Goal: Task Accomplishment & Management: Manage account settings

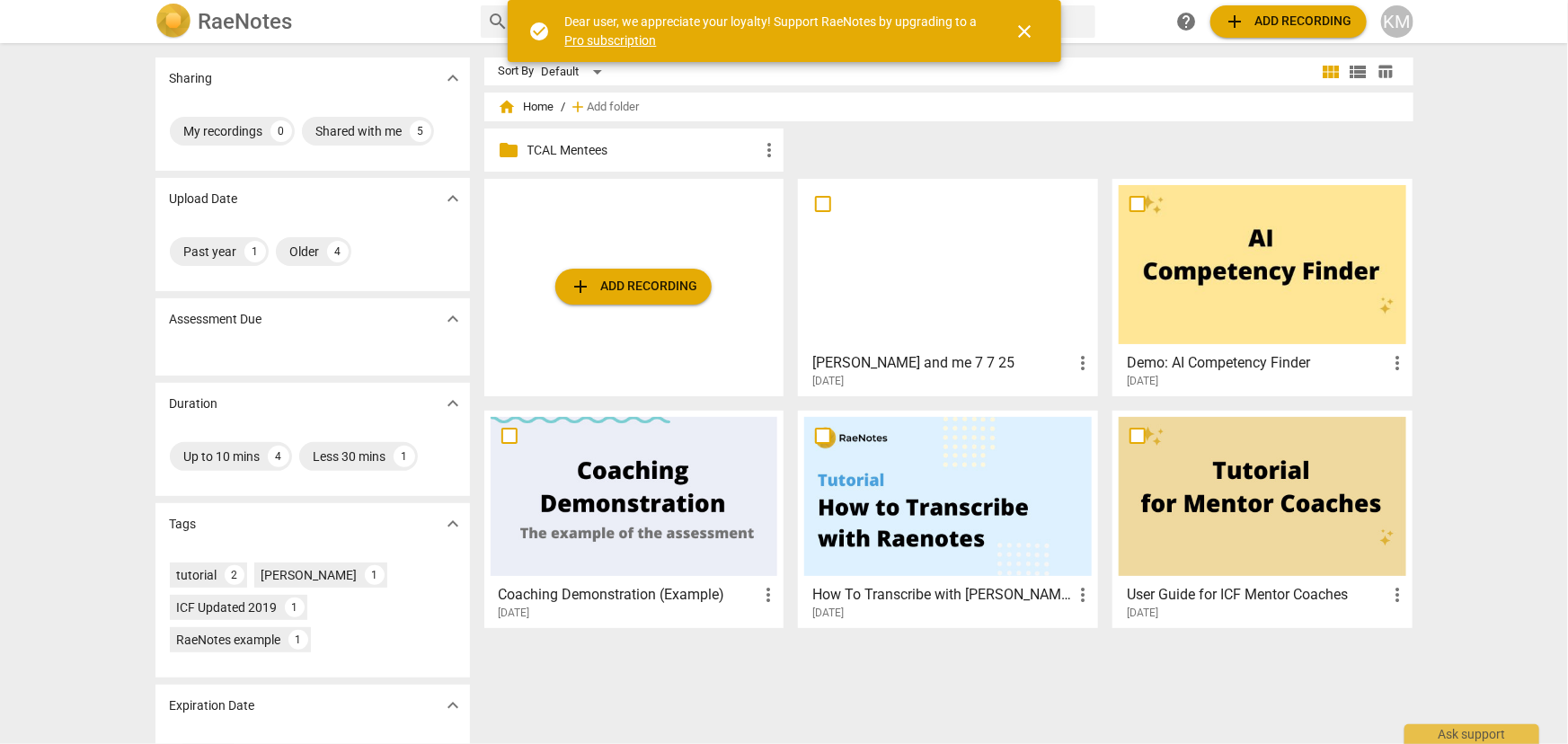
click at [1411, 23] on div "KM" at bounding box center [1396, 21] width 32 height 32
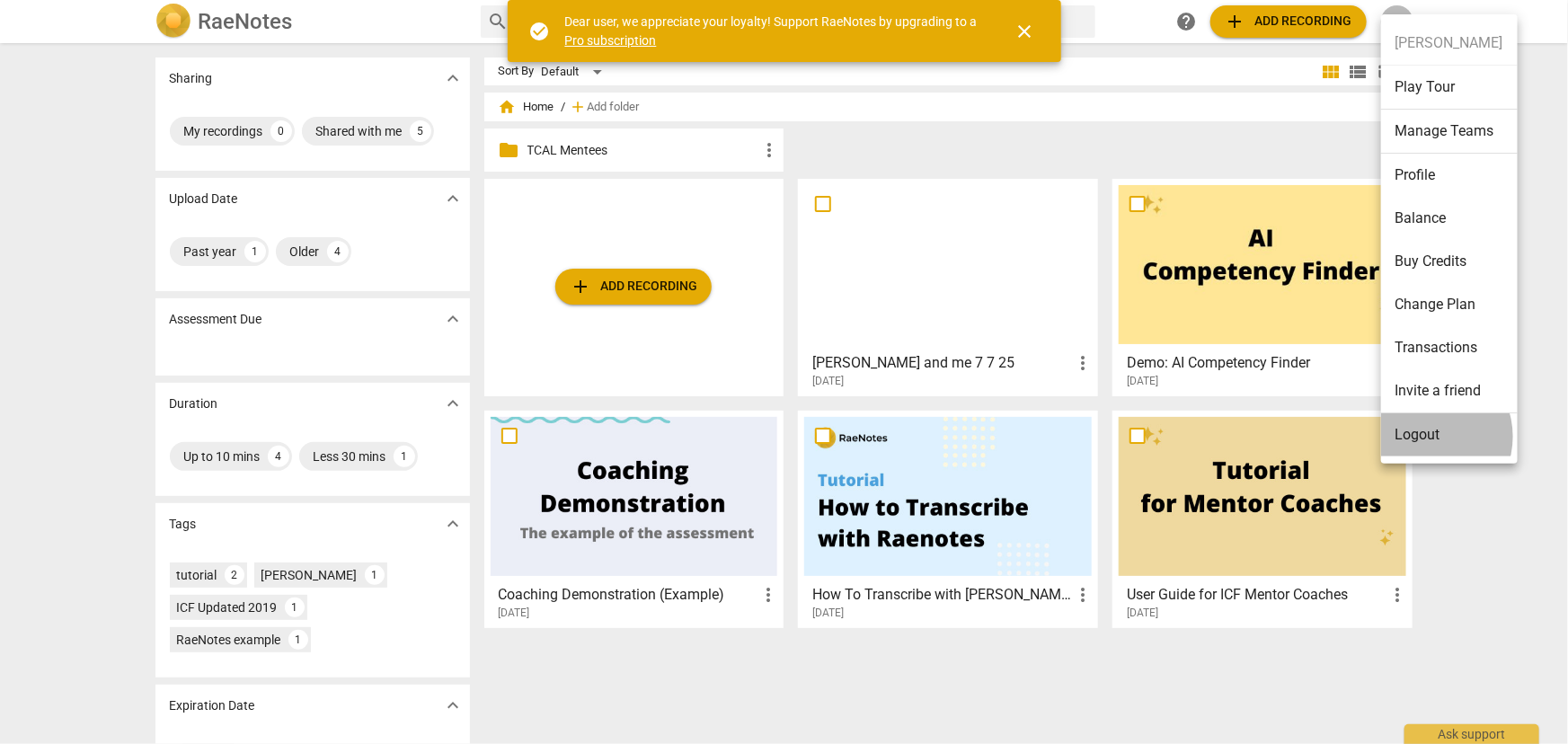
click at [1426, 436] on li "Logout" at bounding box center [1449, 434] width 137 height 43
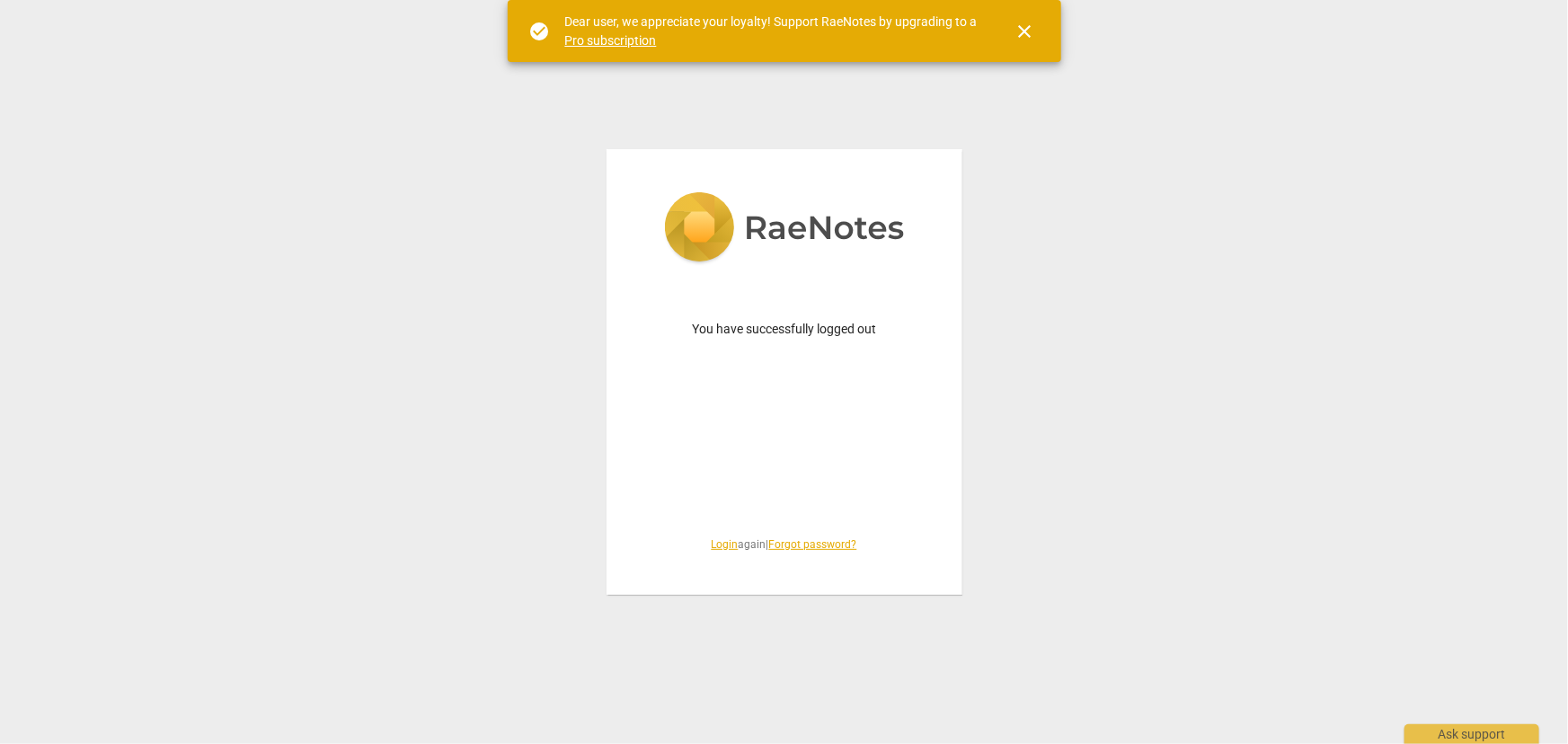
click at [1025, 21] on span "close" at bounding box center [1025, 31] width 21 height 21
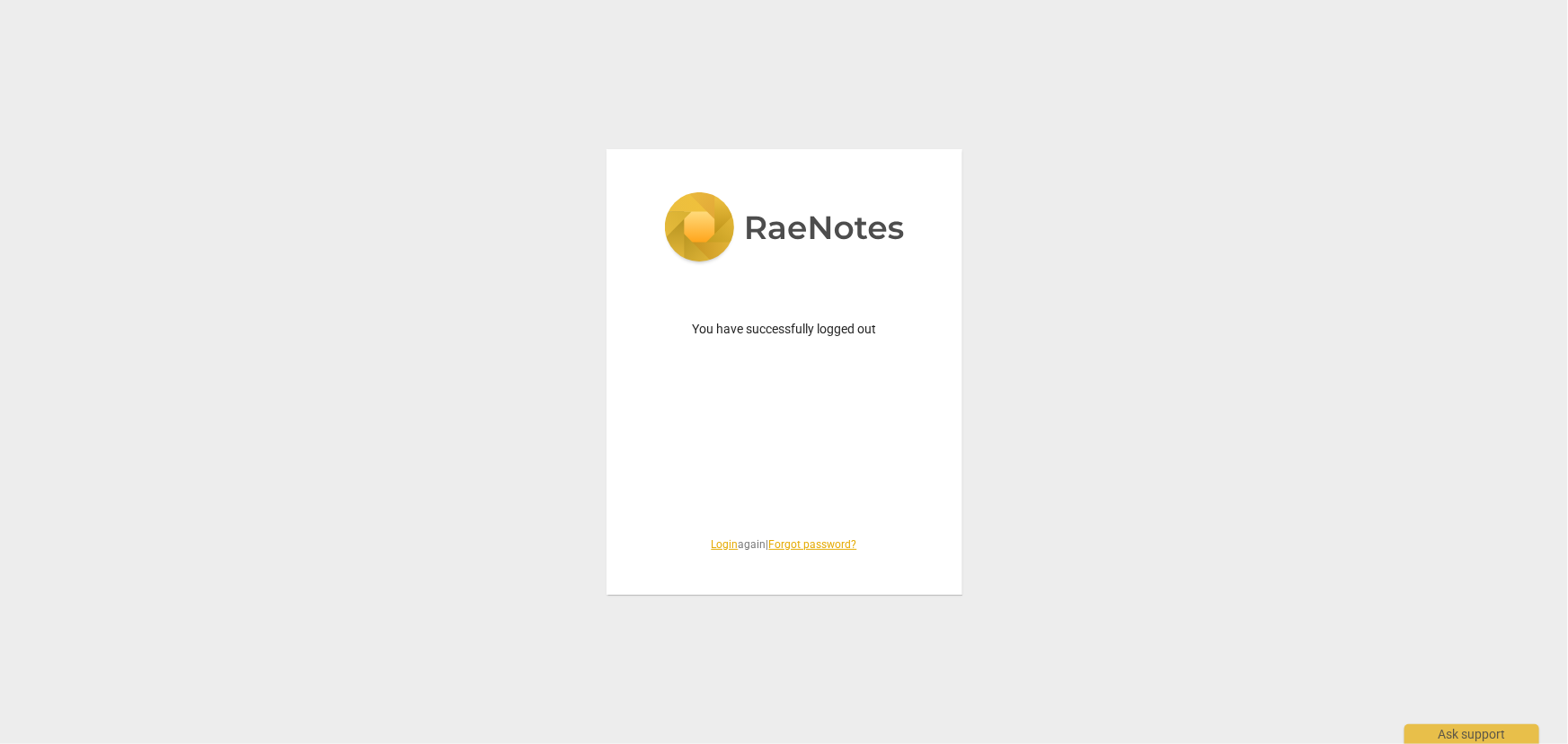
click at [717, 547] on link "Login" at bounding box center [724, 545] width 27 height 13
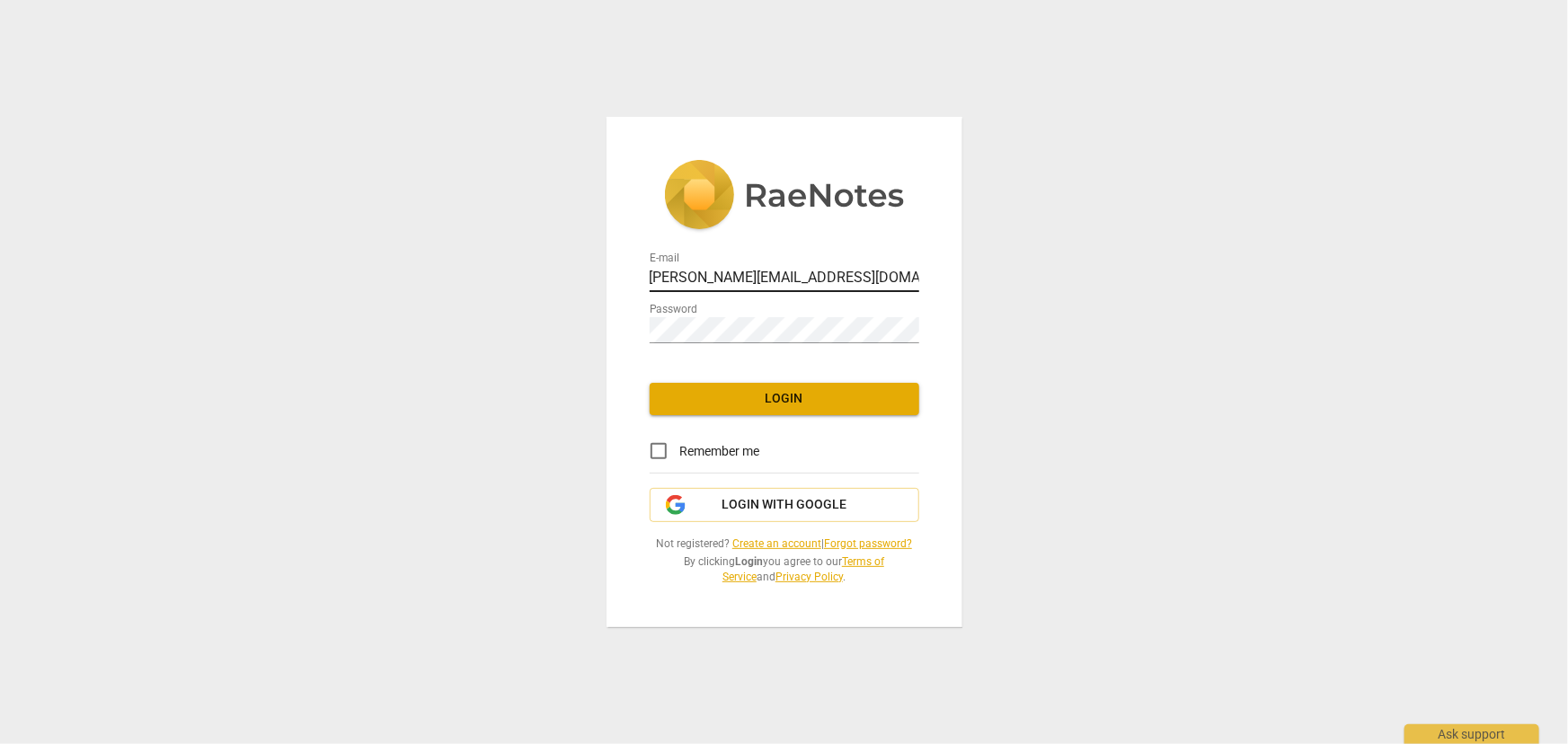
click at [780, 276] on input "[PERSON_NAME][EMAIL_ADDRESS][DOMAIN_NAME]" at bounding box center [784, 279] width 270 height 26
type input "[PERSON_NAME][EMAIL_ADDRESS][DOMAIN_NAME]"
click at [767, 398] on span "Login" at bounding box center [784, 400] width 241 height 18
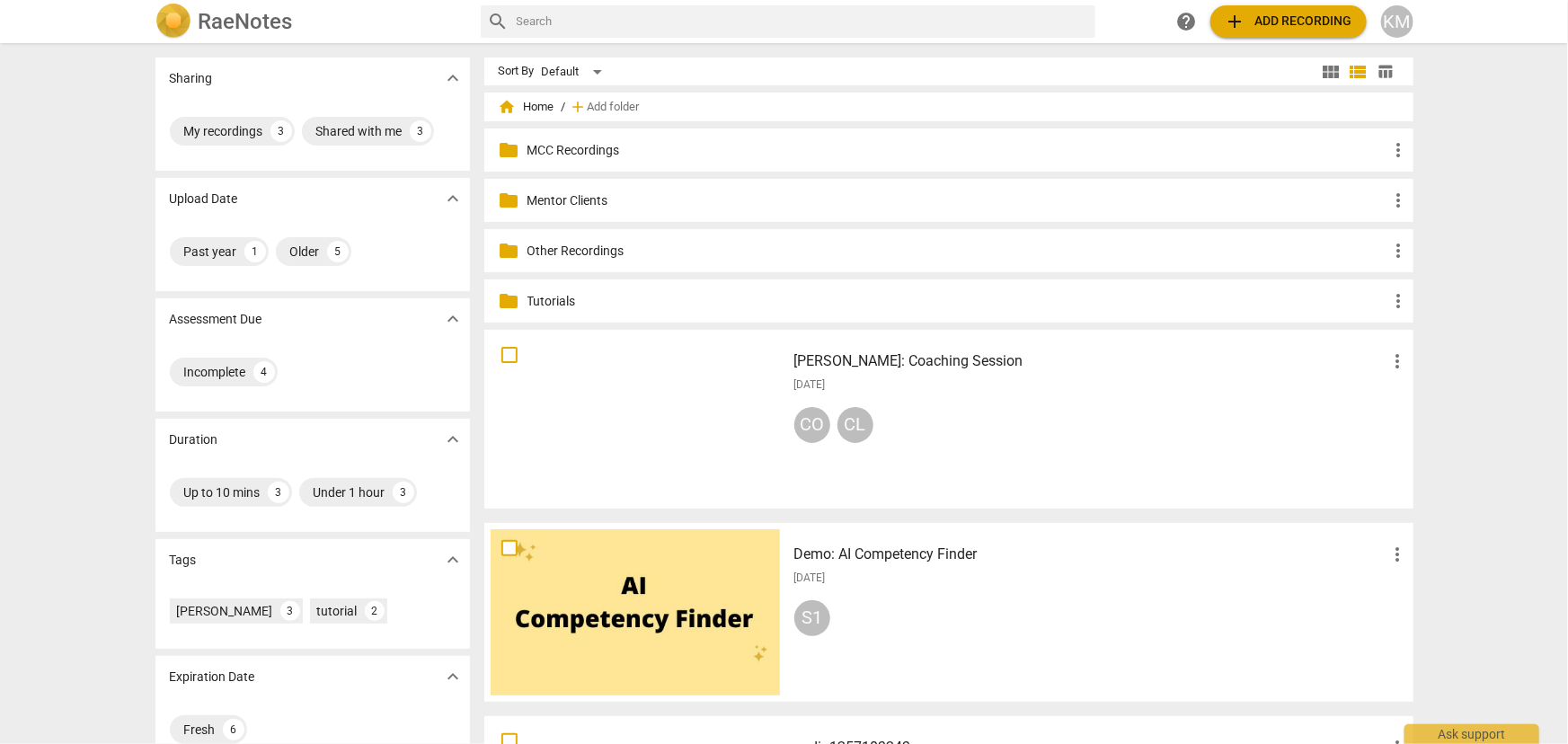
click at [584, 143] on p "MCC Recordings" at bounding box center [957, 151] width 860 height 19
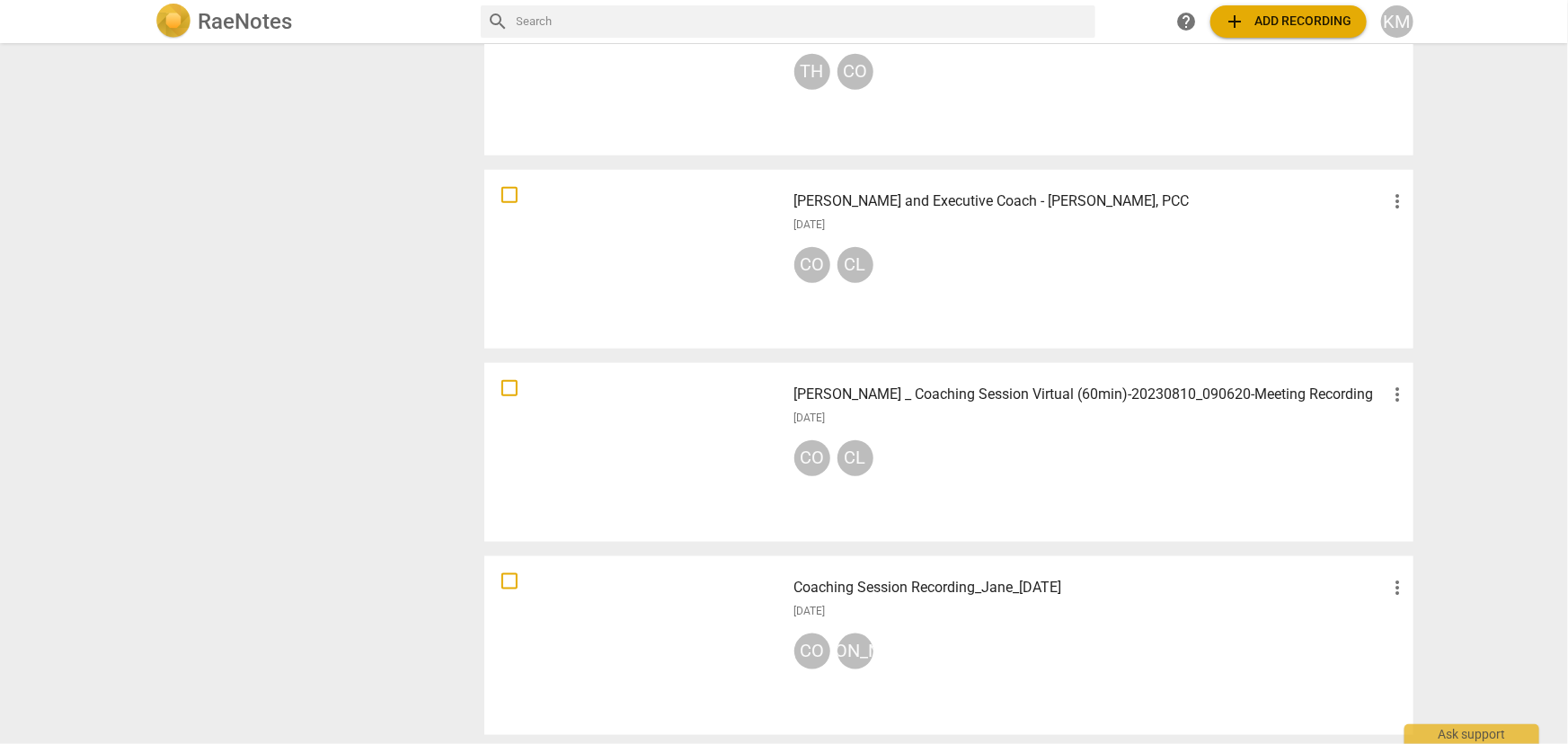
scroll to position [899, 0]
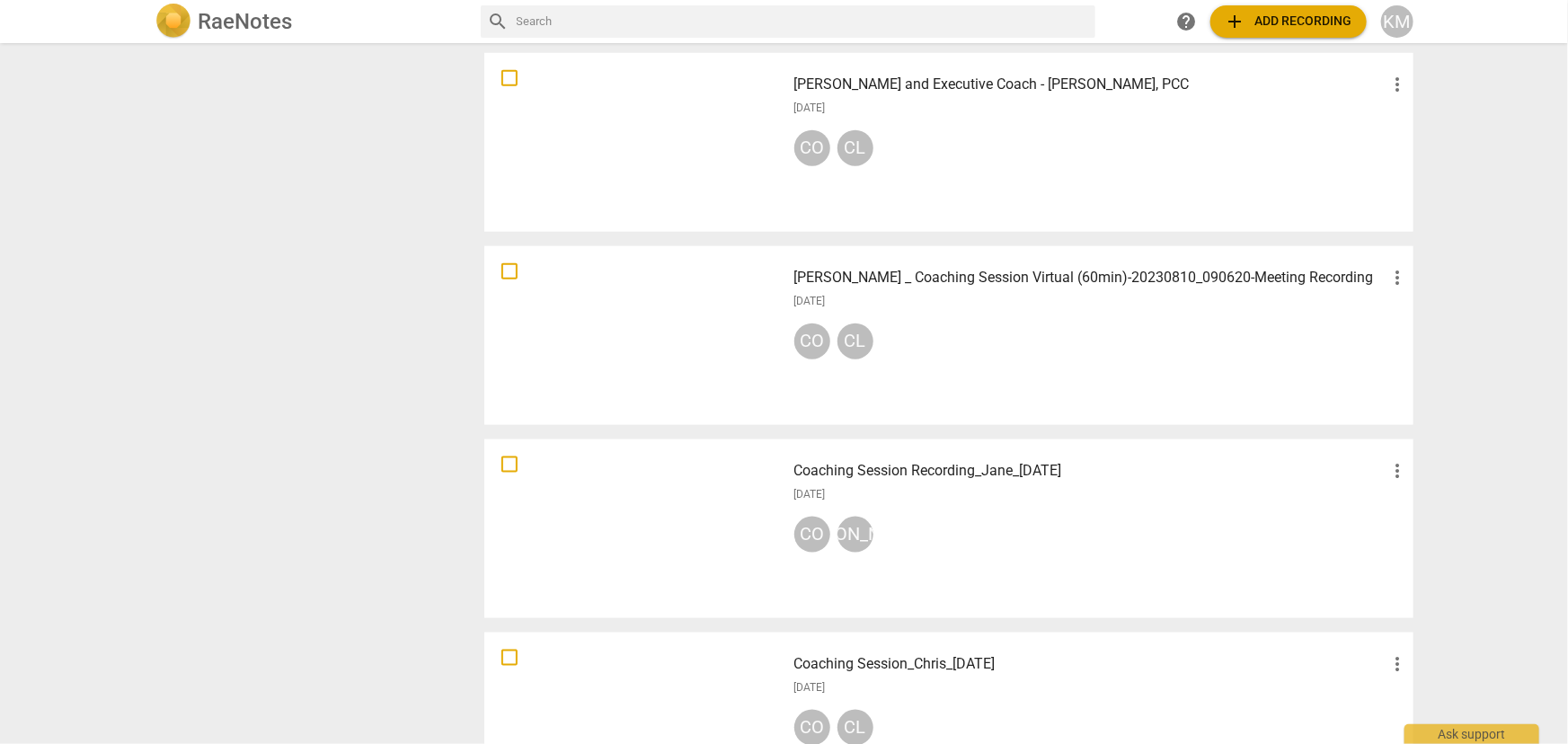
click at [702, 373] on div at bounding box center [634, 335] width 289 height 166
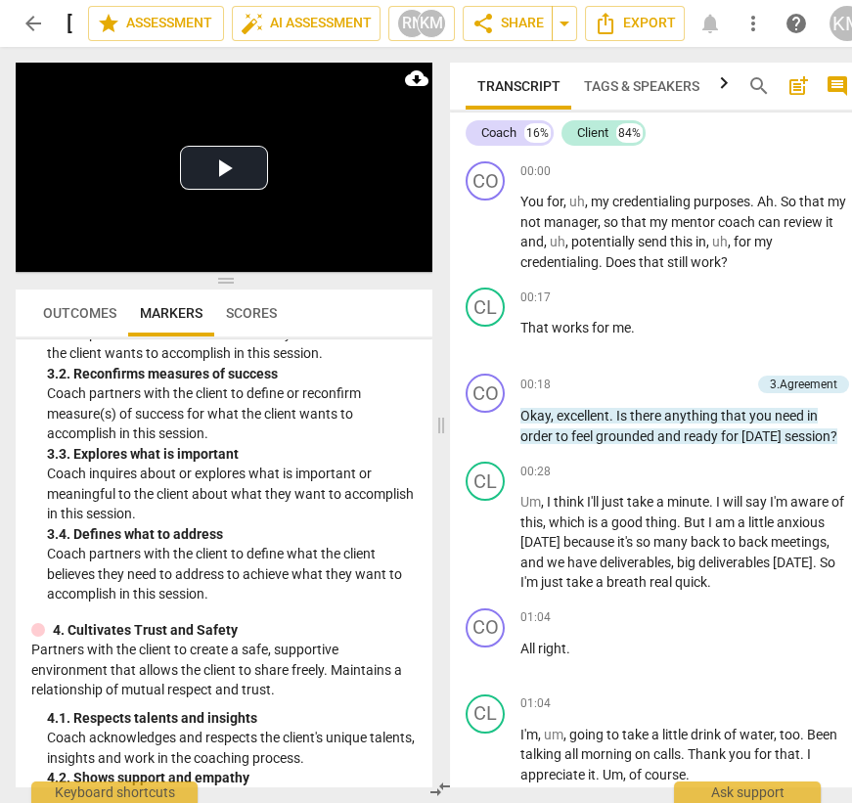
scroll to position [524, 0]
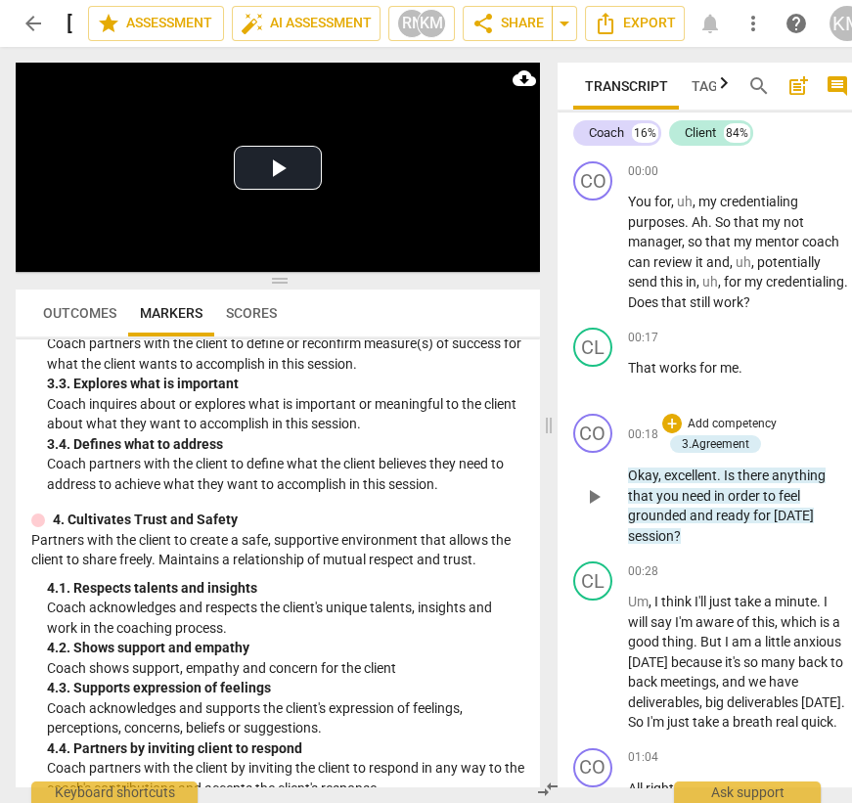
drag, startPoint x: 440, startPoint y: 425, endPoint x: 548, endPoint y: 429, distance: 107.7
click at [548, 429] on span at bounding box center [549, 425] width 12 height 756
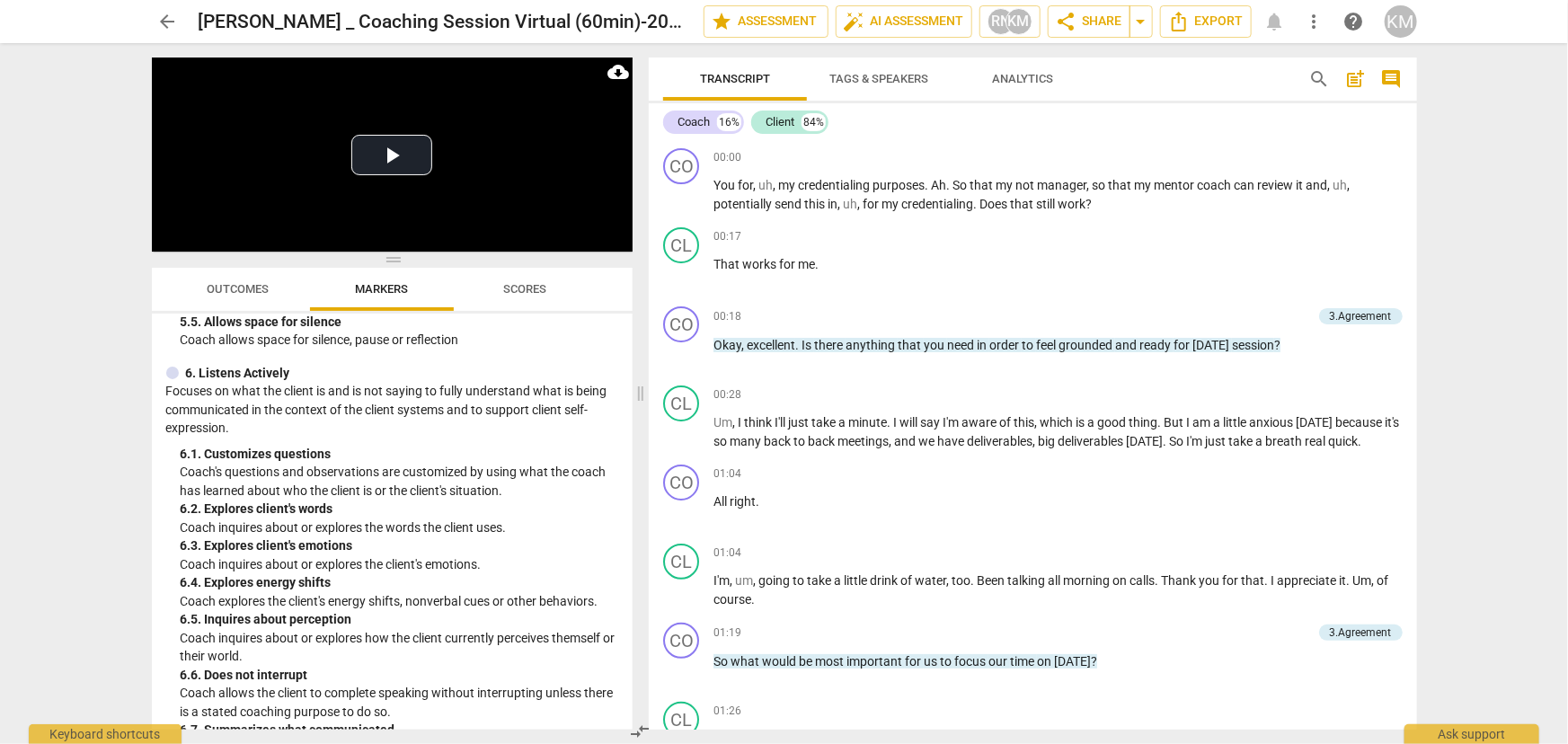
scroll to position [1157, 0]
